Goal: Entertainment & Leisure: Consume media (video, audio)

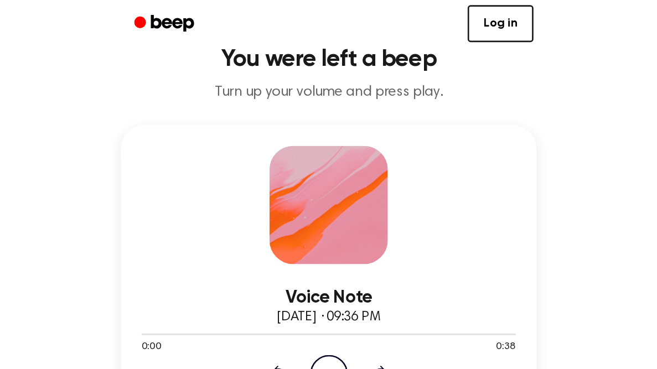
scroll to position [84, 0]
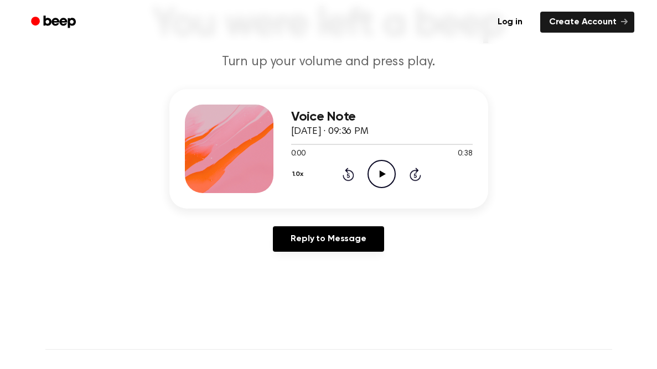
click at [328, 181] on icon "Play Audio" at bounding box center [381, 174] width 28 height 28
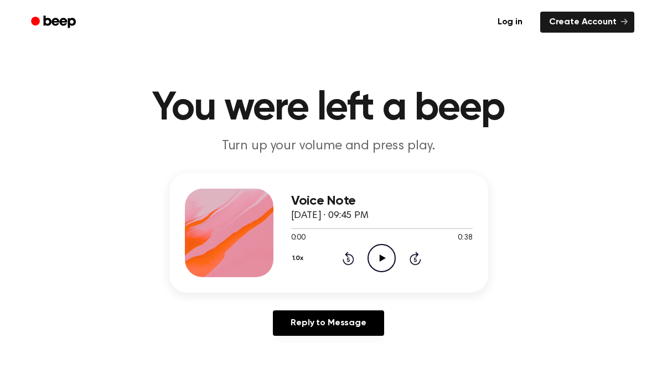
click at [378, 253] on icon "Play Audio" at bounding box center [381, 258] width 28 height 28
click at [376, 265] on icon "Play Audio" at bounding box center [381, 258] width 28 height 28
